Goal: Transaction & Acquisition: Book appointment/travel/reservation

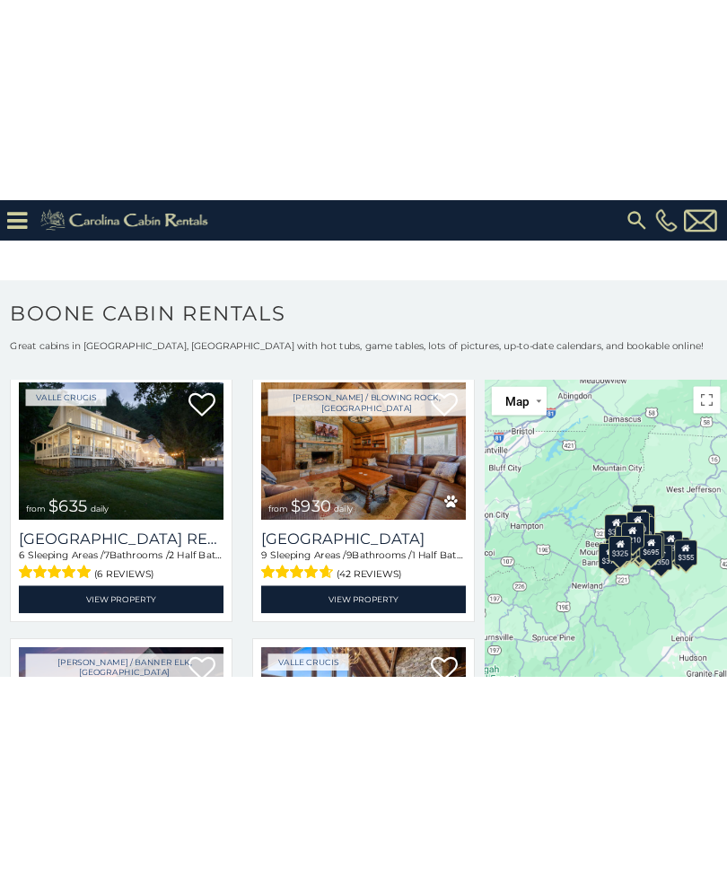
scroll to position [1157, 0]
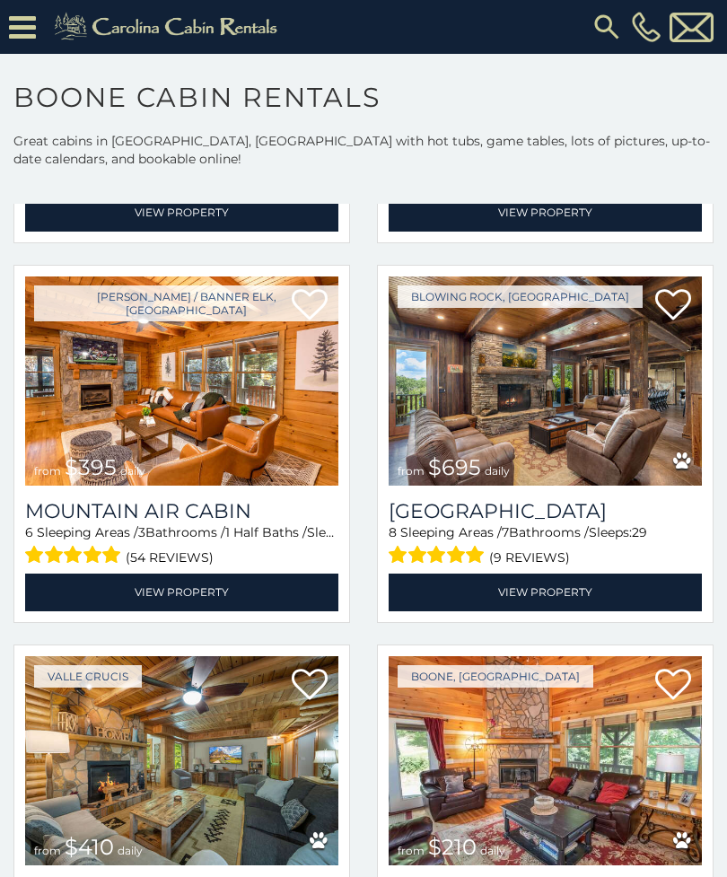
scroll to position [4578, 0]
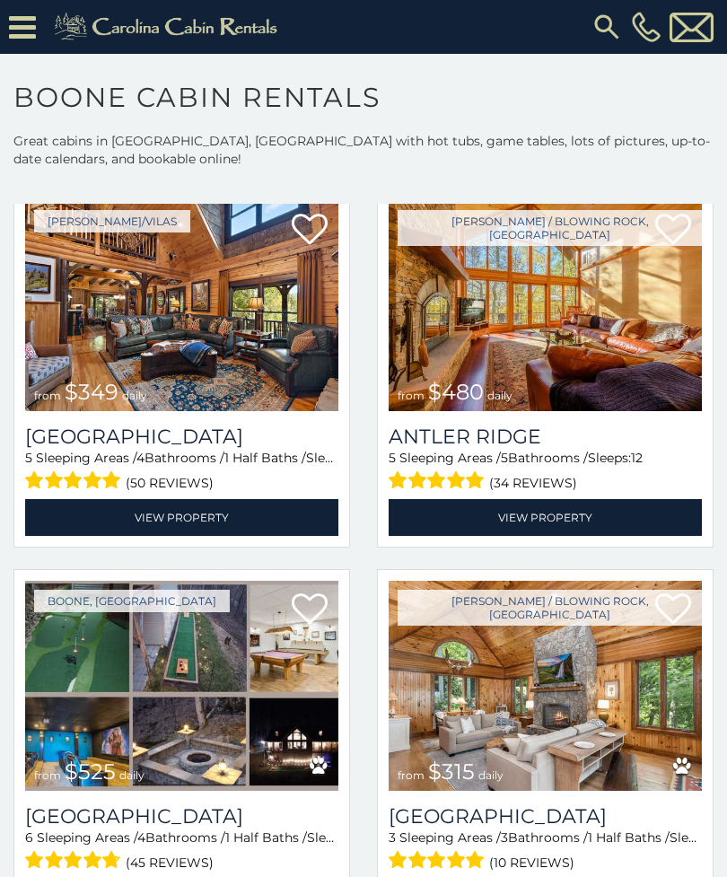
scroll to position [92, 0]
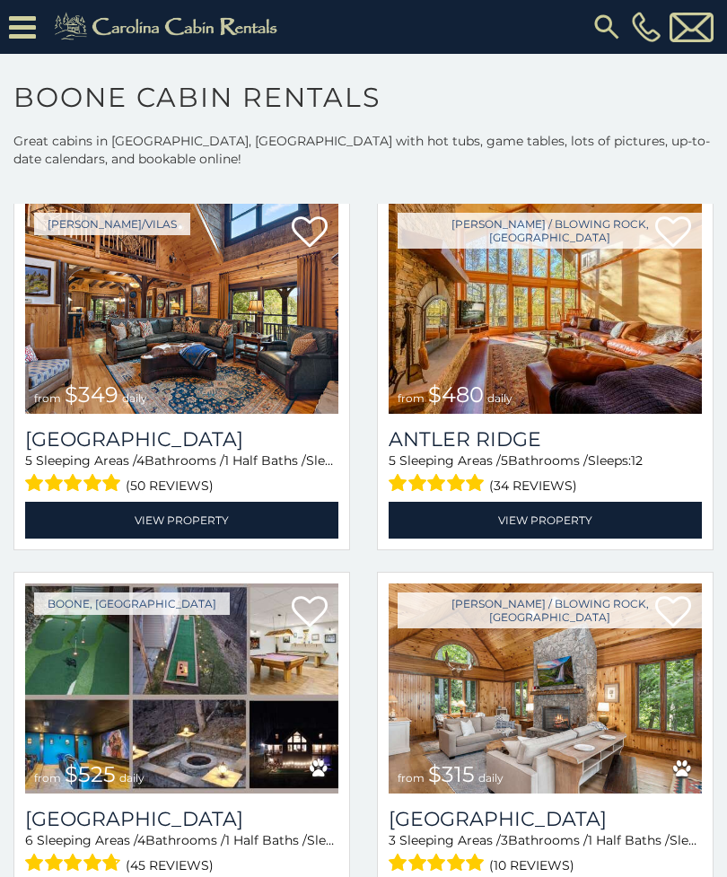
click at [549, 522] on link "View Property" at bounding box center [545, 520] width 313 height 37
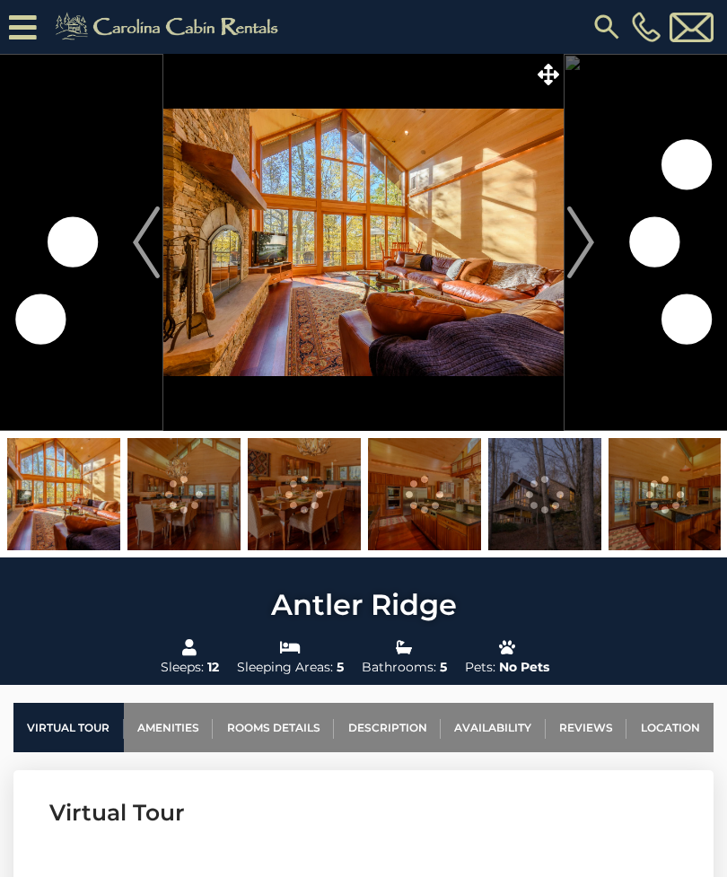
click at [577, 237] on img "Next" at bounding box center [580, 242] width 27 height 72
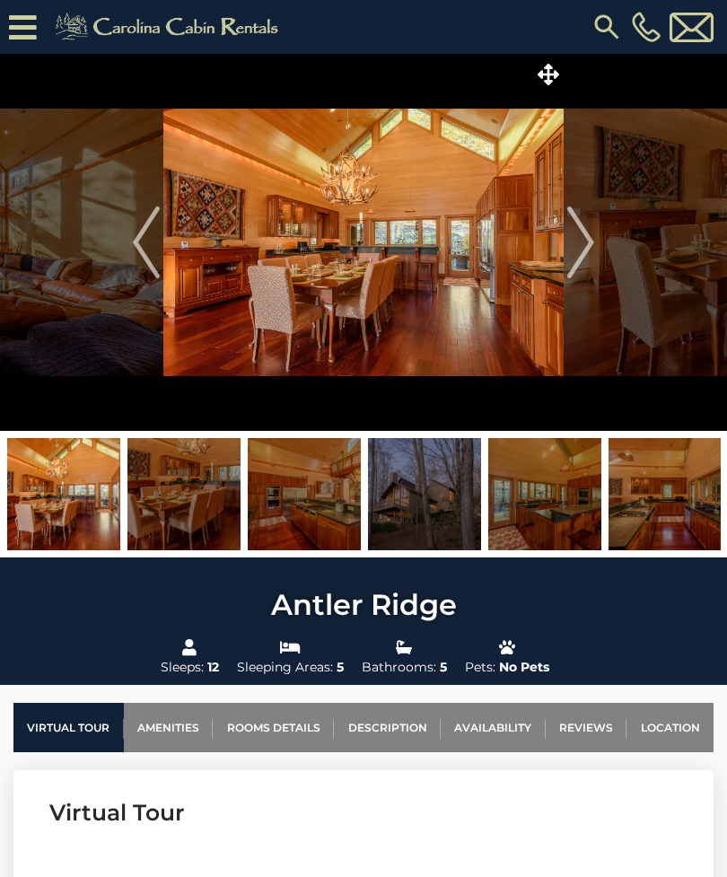
click at [558, 254] on img at bounding box center [363, 242] width 400 height 377
click at [561, 250] on img at bounding box center [363, 242] width 400 height 377
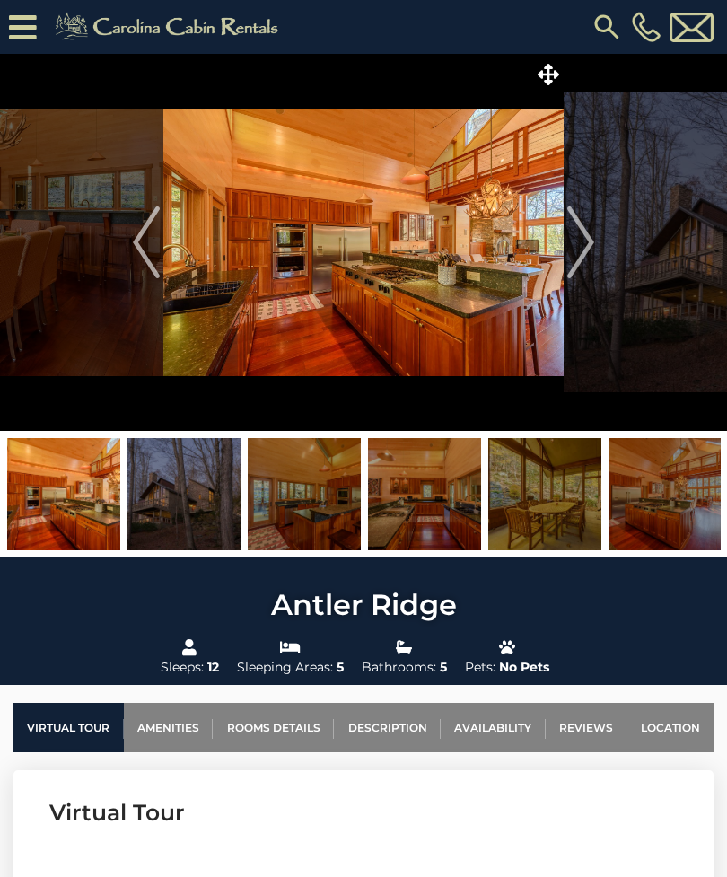
click at [584, 243] on img "Next" at bounding box center [580, 242] width 27 height 72
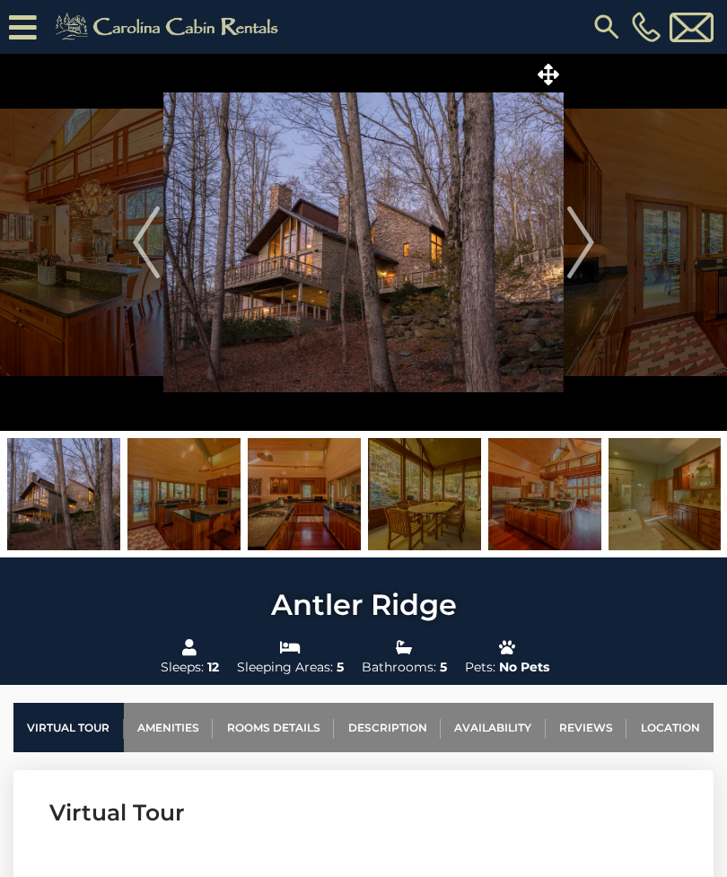
click at [584, 252] on img "Next" at bounding box center [580, 242] width 27 height 72
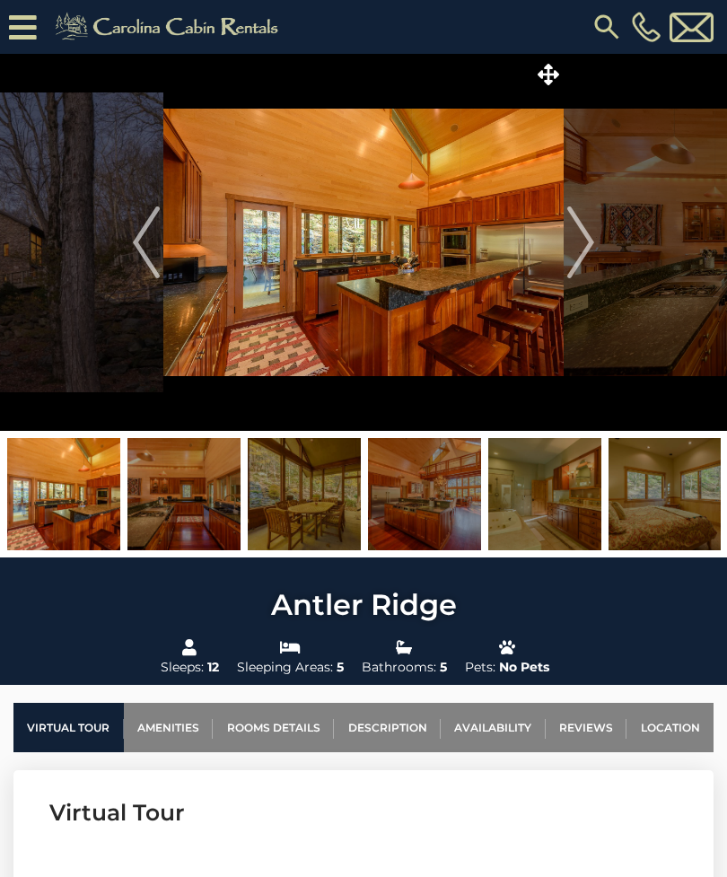
click at [583, 247] on img "Next" at bounding box center [580, 242] width 27 height 72
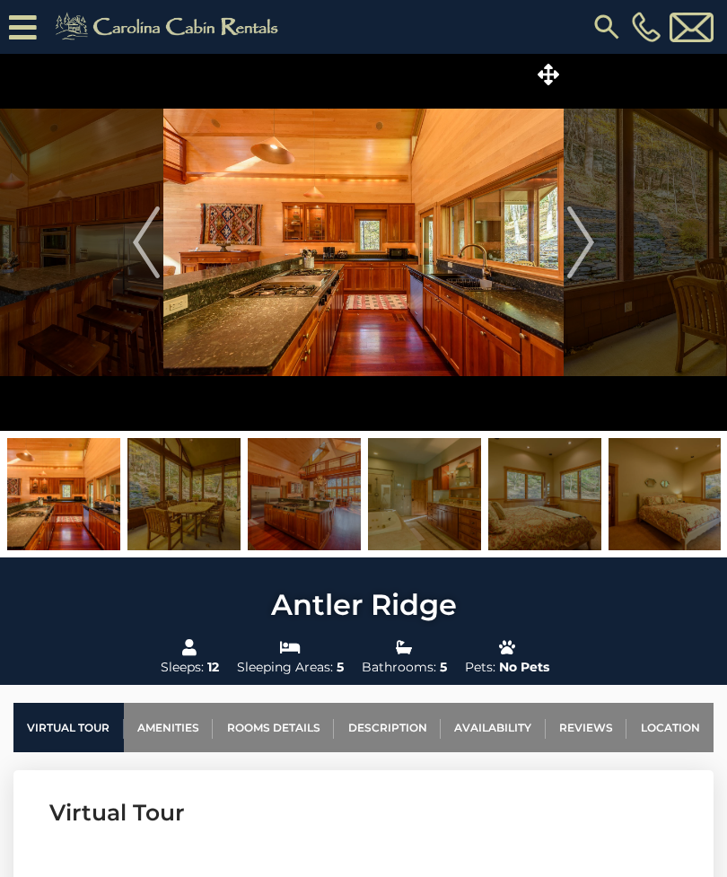
click at [567, 243] on img "Next" at bounding box center [580, 242] width 27 height 72
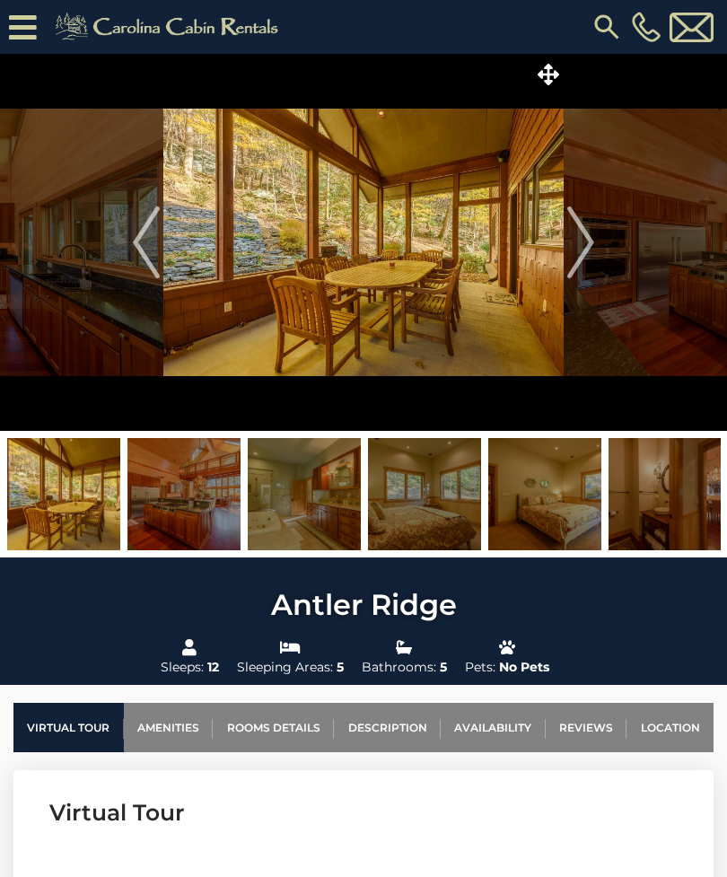
click at [568, 251] on img "Next" at bounding box center [580, 242] width 27 height 72
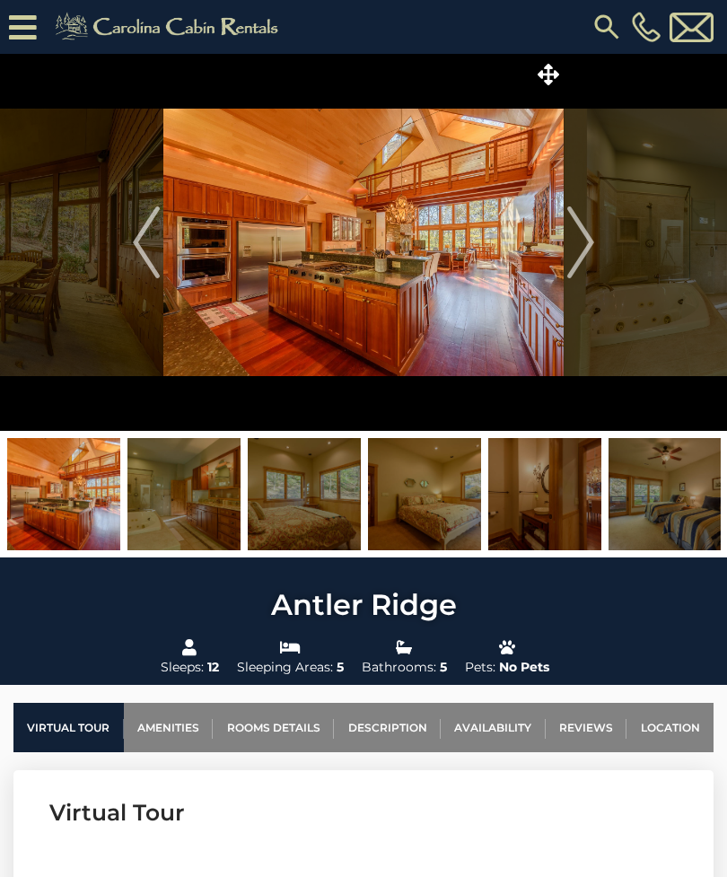
click at [565, 257] on button "Next" at bounding box center [581, 242] width 34 height 377
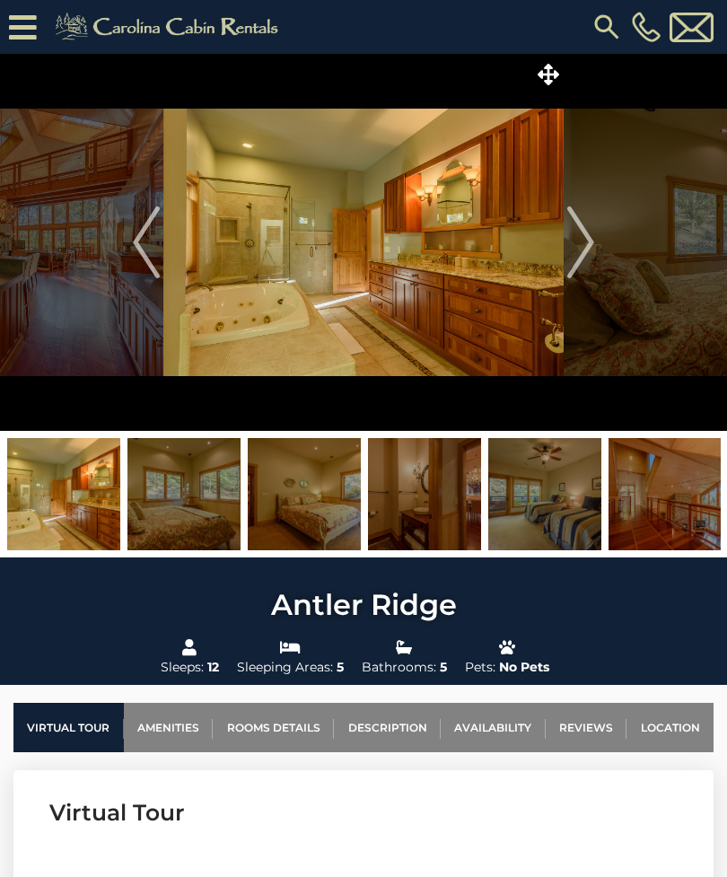
click at [579, 251] on img "Next" at bounding box center [580, 242] width 27 height 72
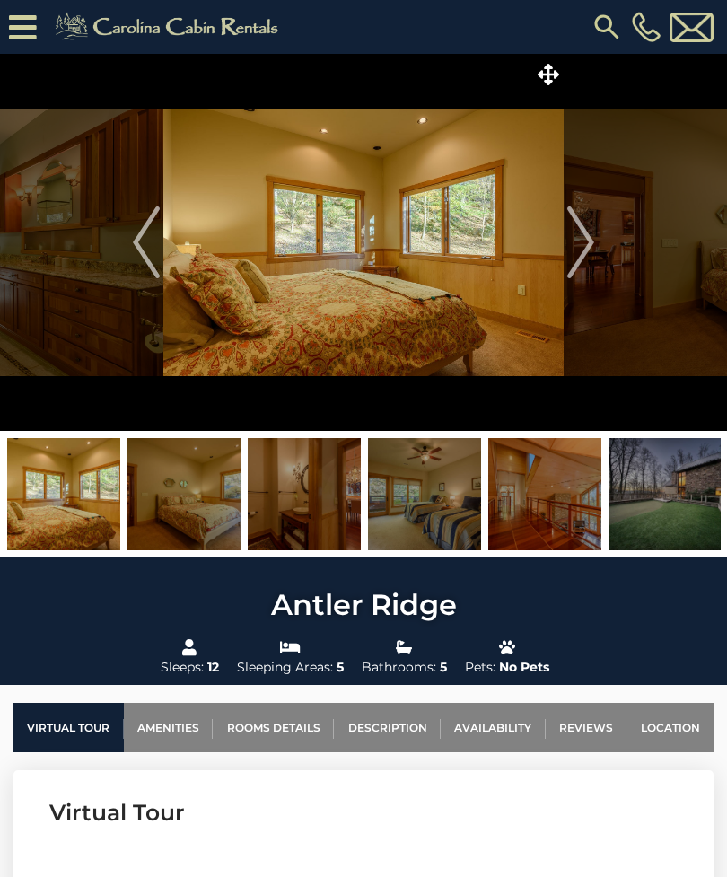
click at [581, 256] on img "Next" at bounding box center [580, 242] width 27 height 72
